Goal: Information Seeking & Learning: Understand process/instructions

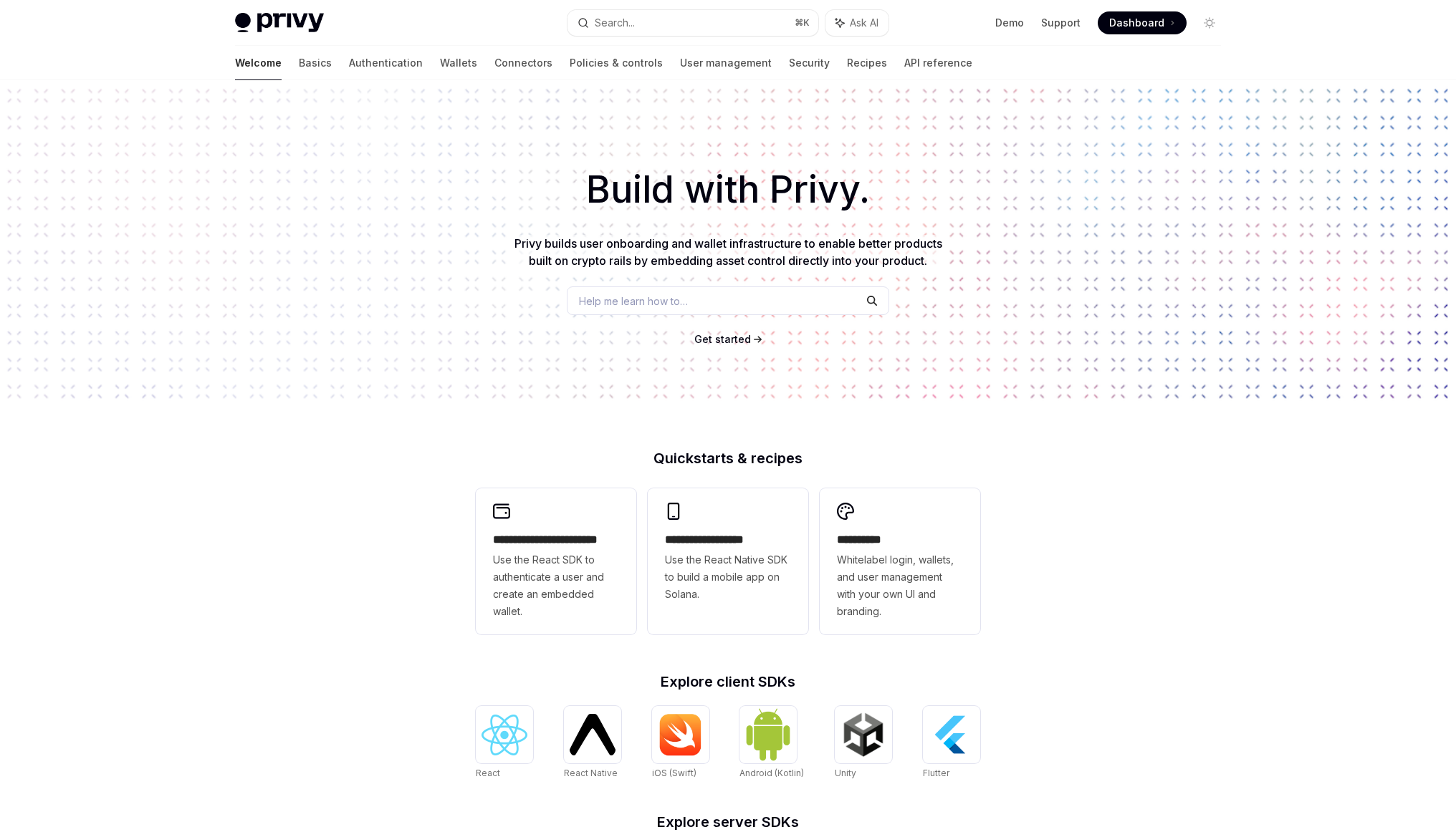
click at [364, 64] on div "Welcome Basics Authentication Wallets Connectors Policies & controls User manag…" at bounding box center [604, 63] width 737 height 35
click at [440, 64] on link "Wallets" at bounding box center [458, 63] width 37 height 35
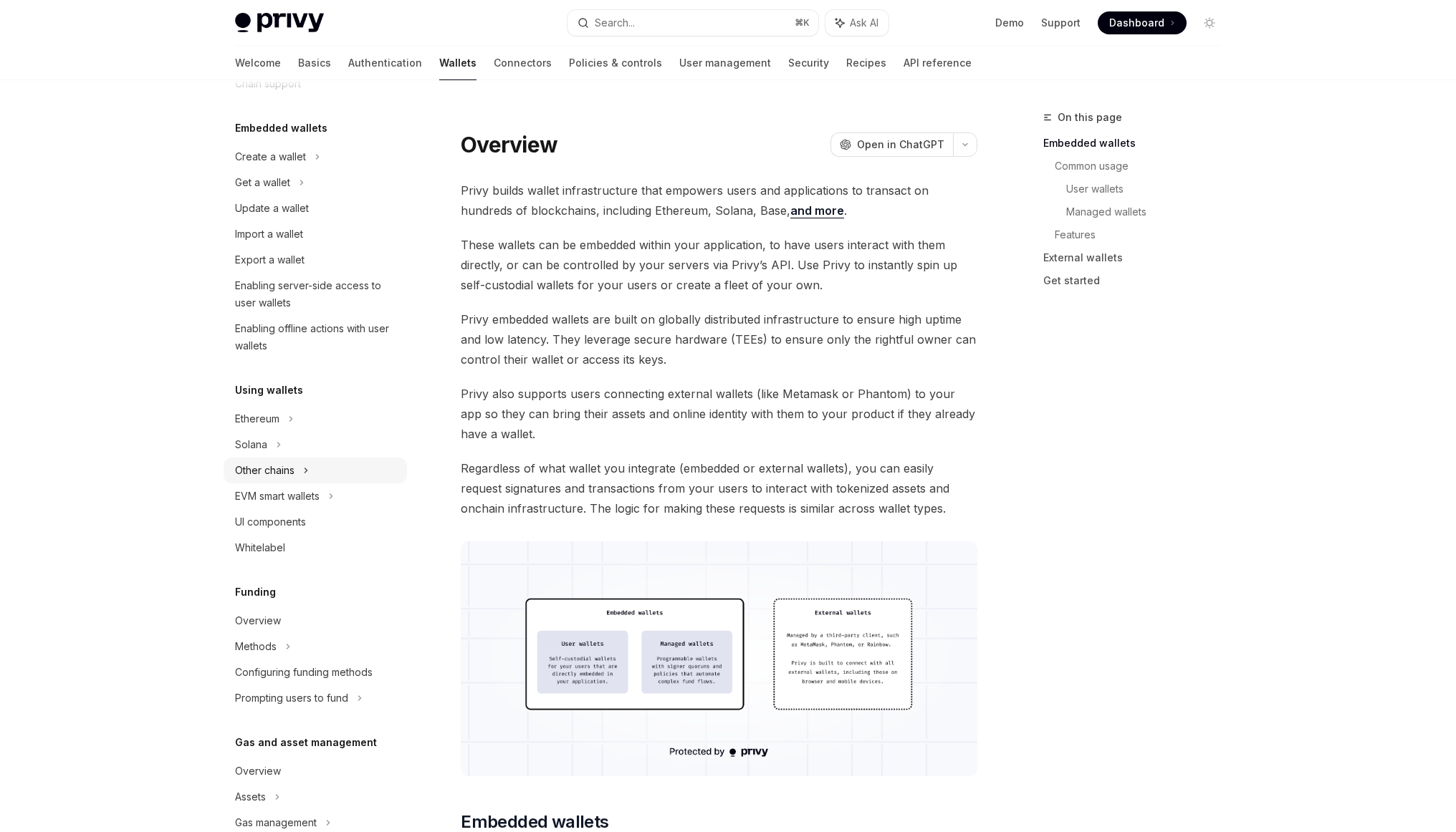
scroll to position [66, 0]
click at [281, 195] on div "Solana" at bounding box center [315, 182] width 183 height 25
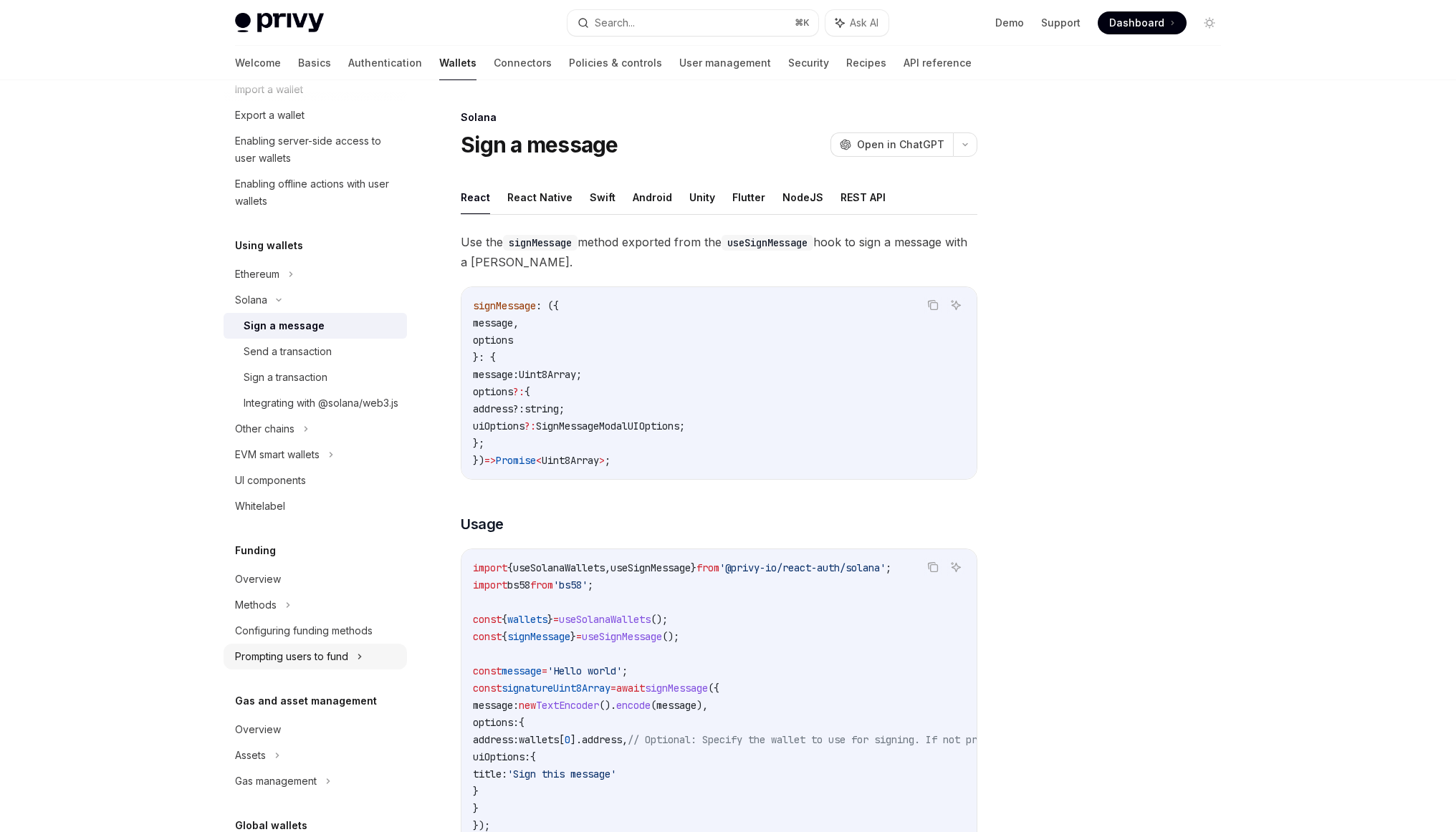
scroll to position [177, 0]
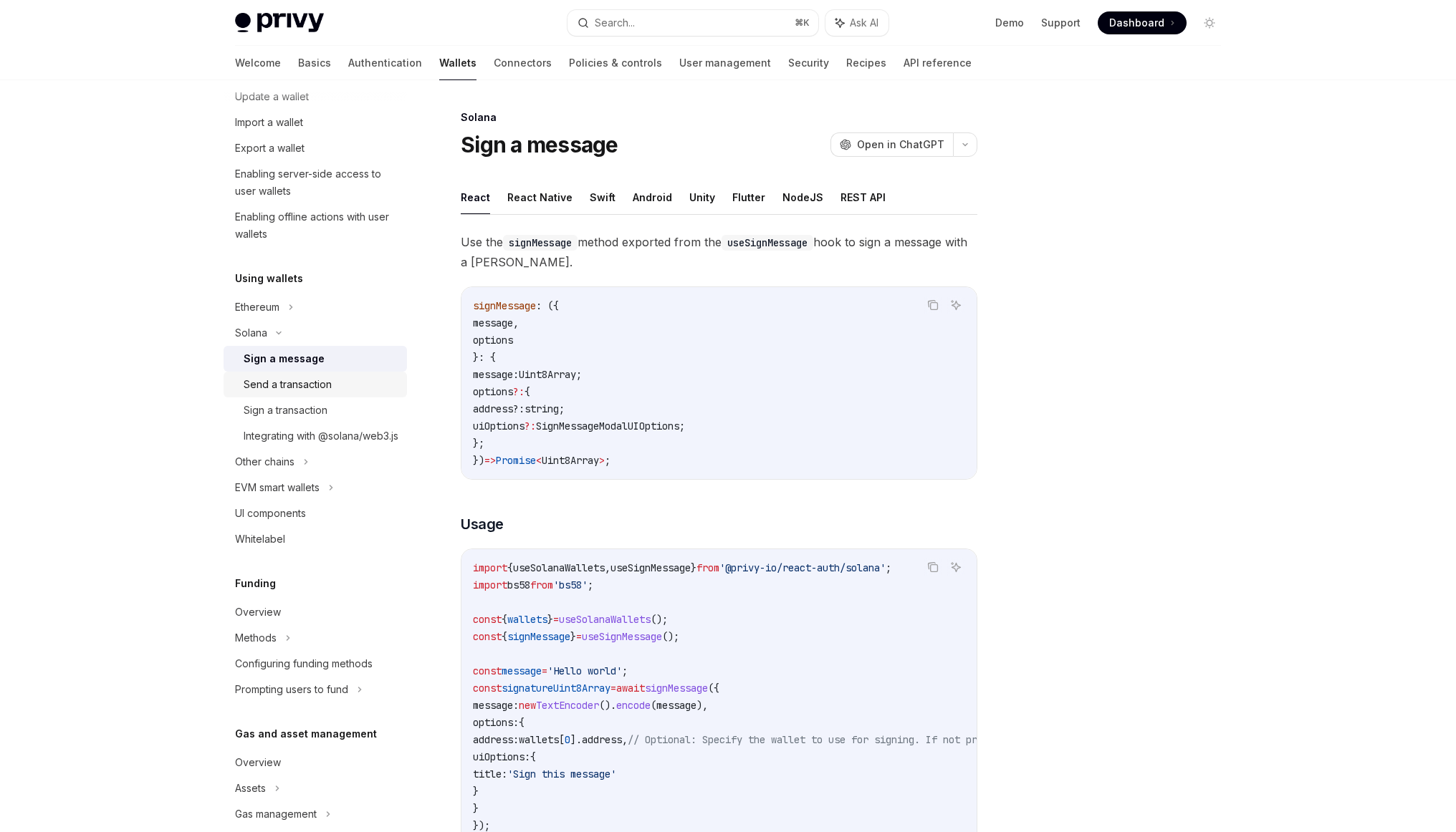
click at [334, 386] on div "Send a transaction" at bounding box center [321, 384] width 155 height 17
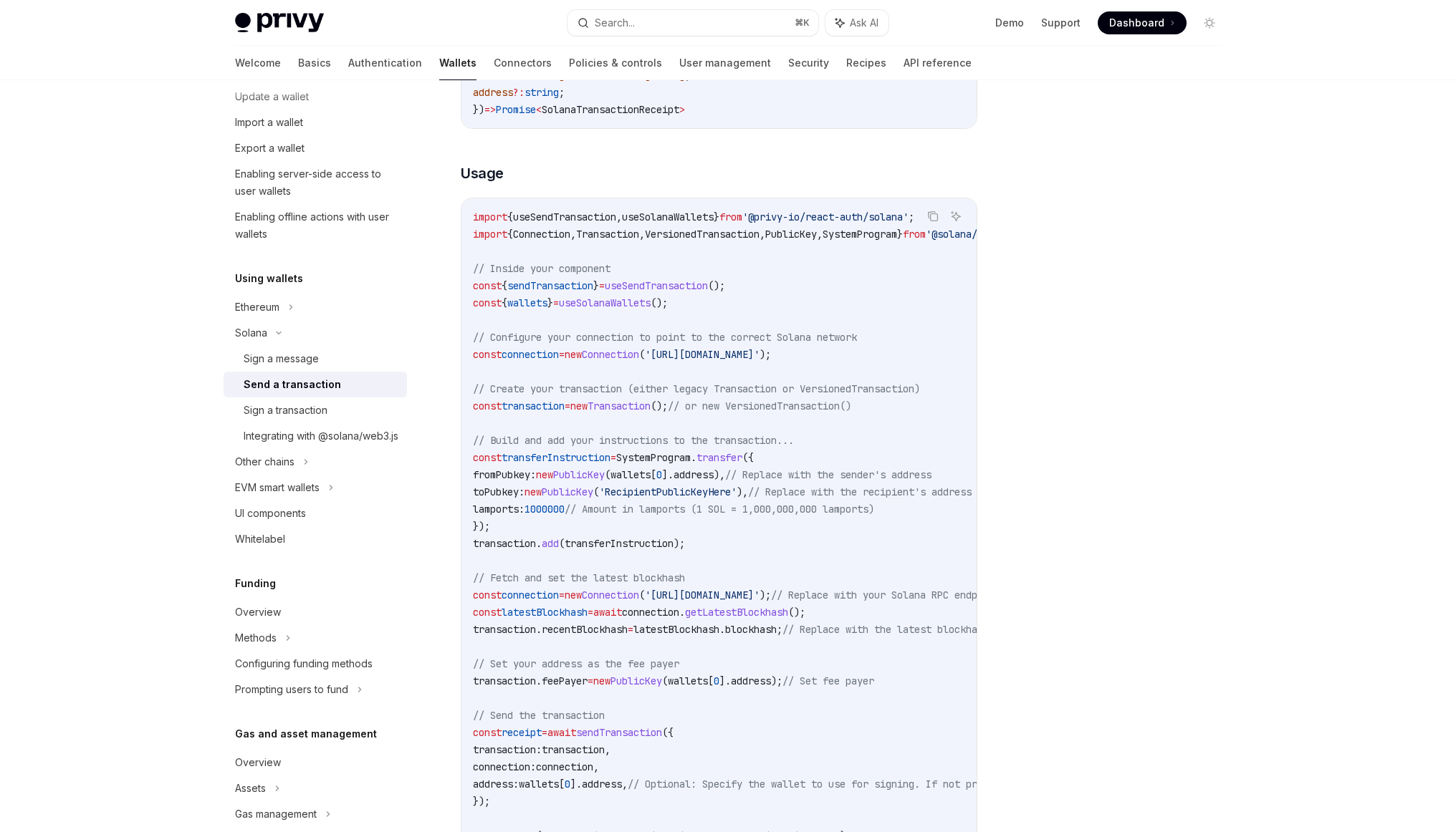
scroll to position [511, 0]
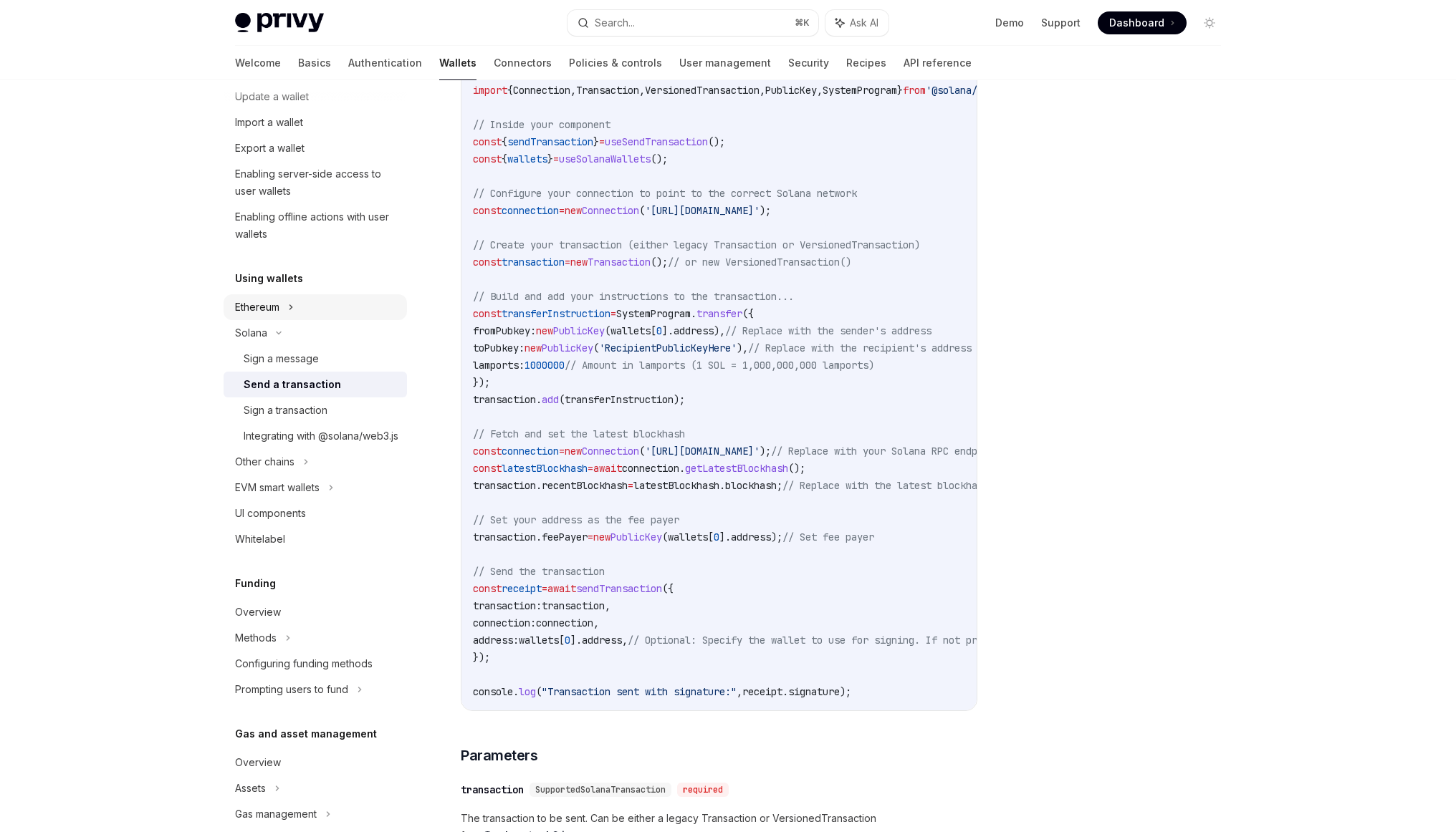
click at [317, 47] on icon at bounding box center [318, 44] width 2 height 4
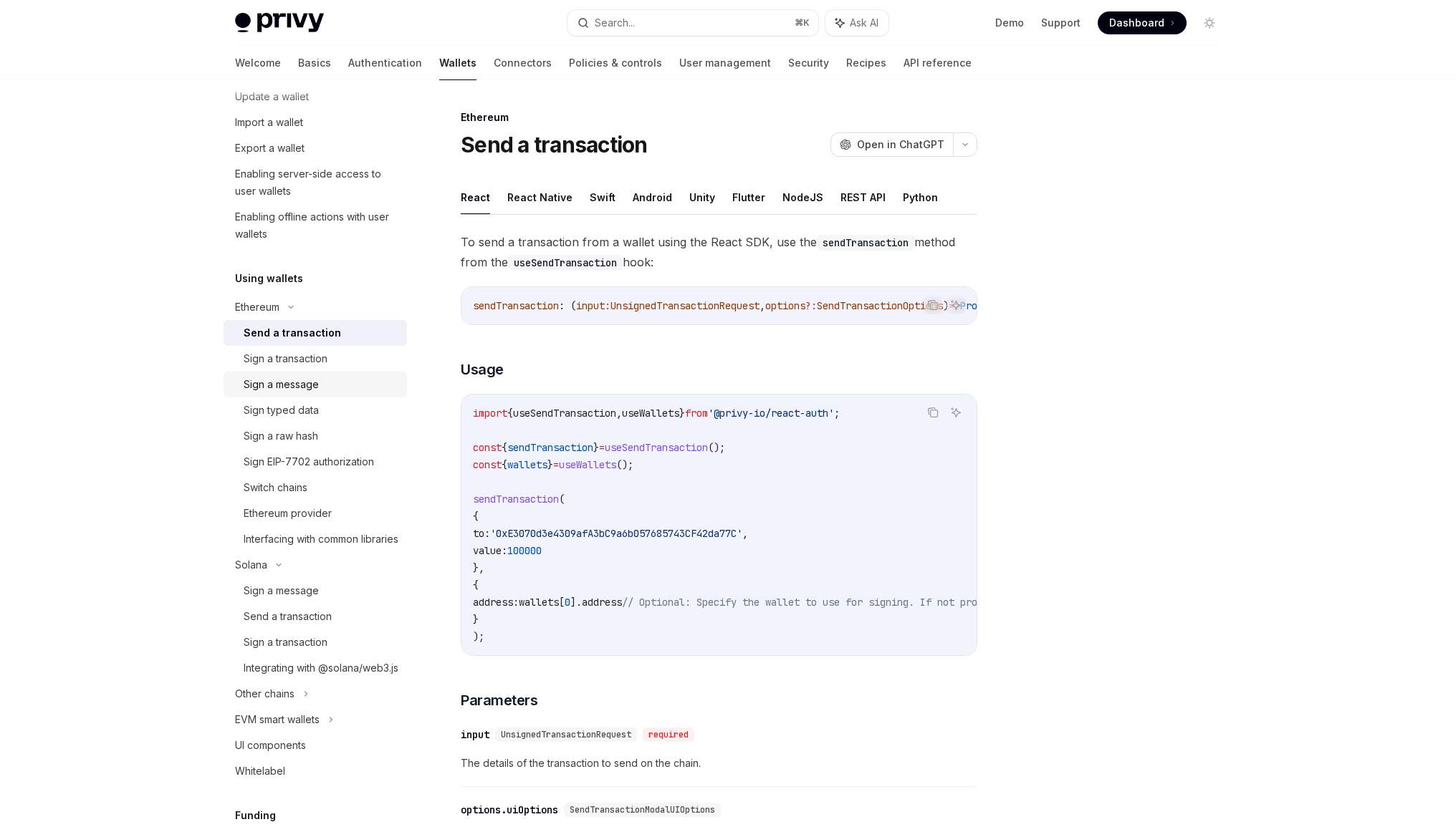
click at [294, 386] on div "Sign a message" at bounding box center [281, 384] width 75 height 17
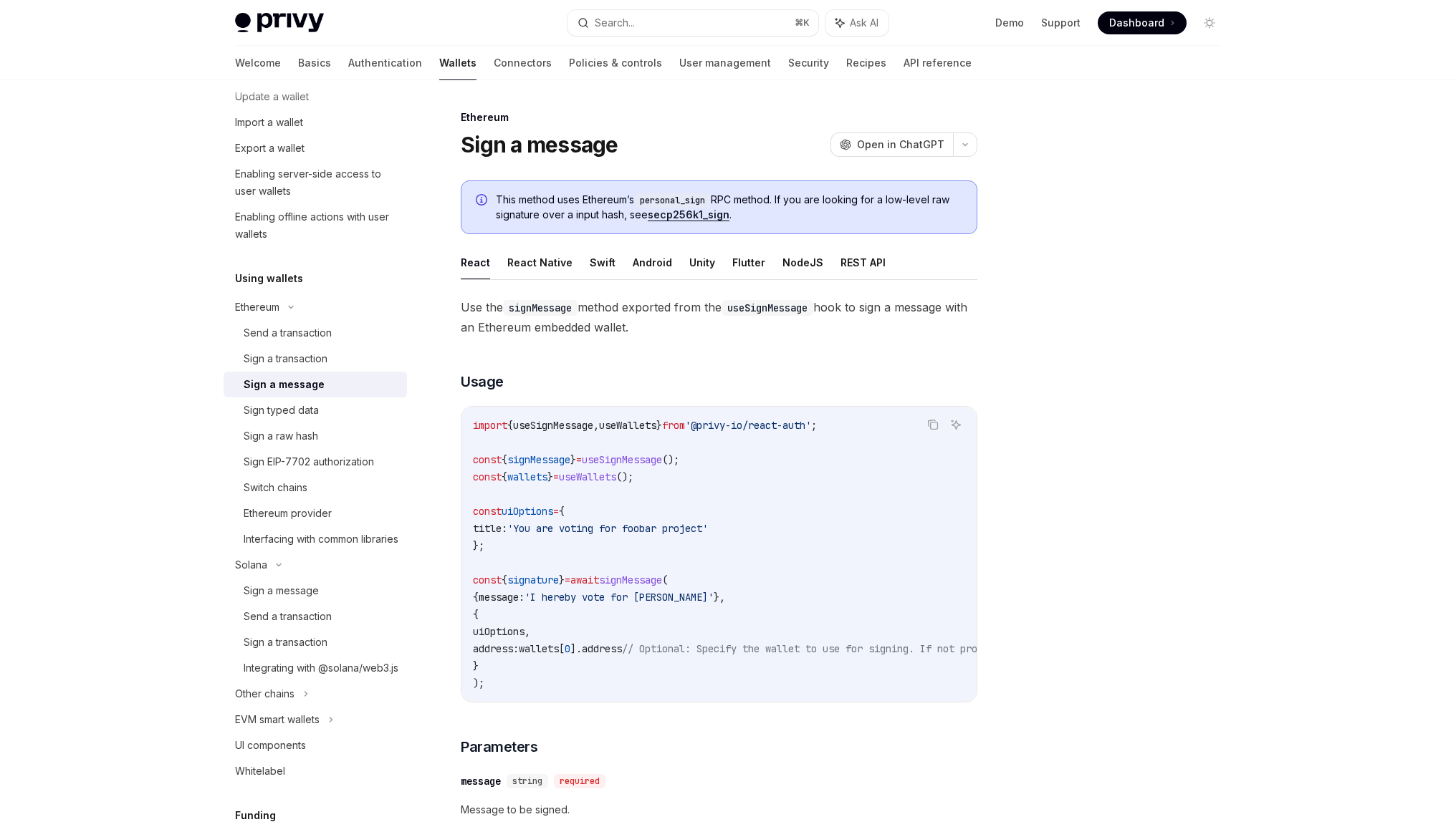
click at [1159, 443] on div at bounding box center [1123, 470] width 218 height 723
click at [865, 261] on button "REST API" at bounding box center [863, 262] width 45 height 34
type textarea "*"
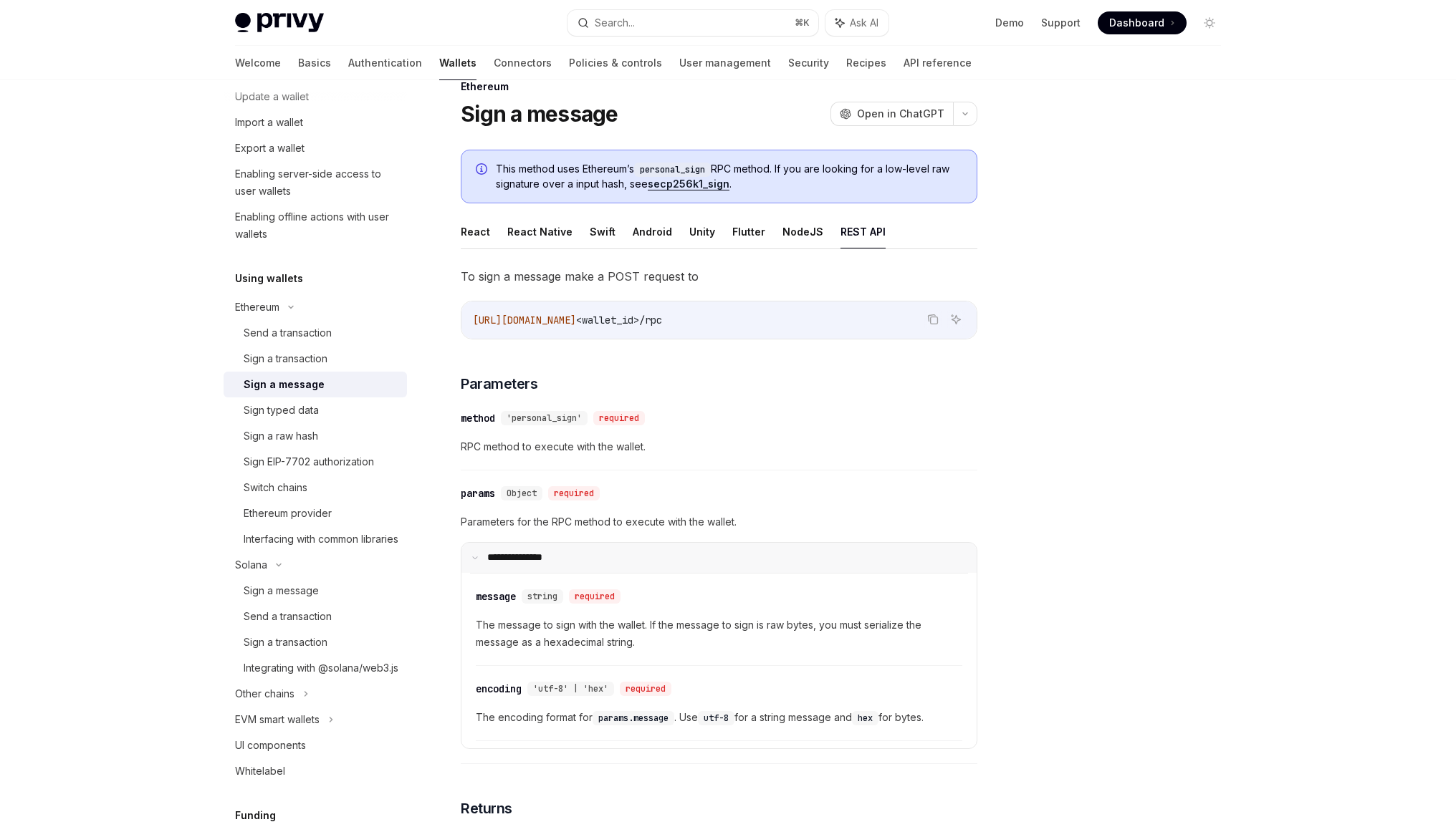
scroll to position [34, 0]
